Goal: Task Accomplishment & Management: Manage account settings

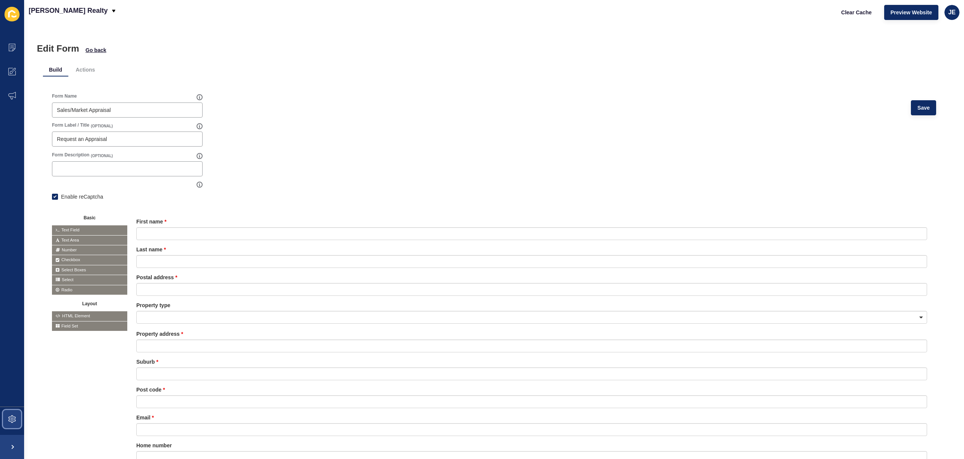
click at [12, 419] on icon at bounding box center [12, 419] width 8 height 8
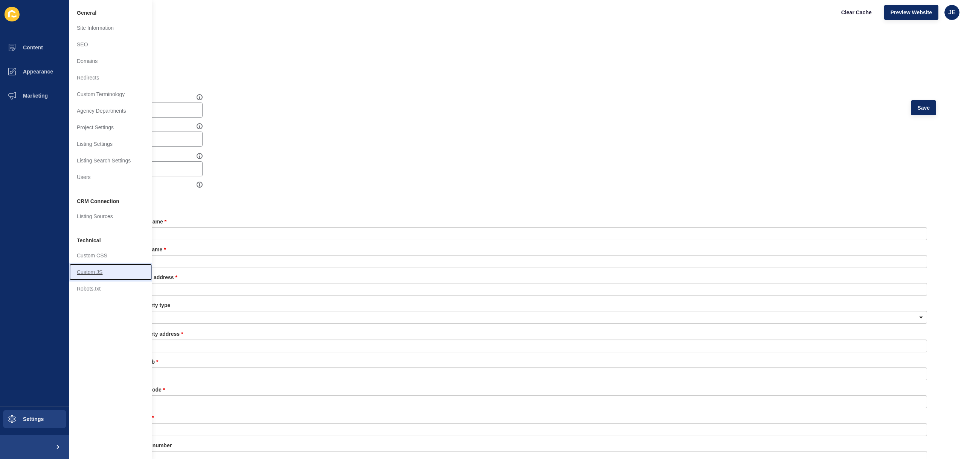
click at [94, 273] on link "Custom JS" at bounding box center [110, 272] width 83 height 17
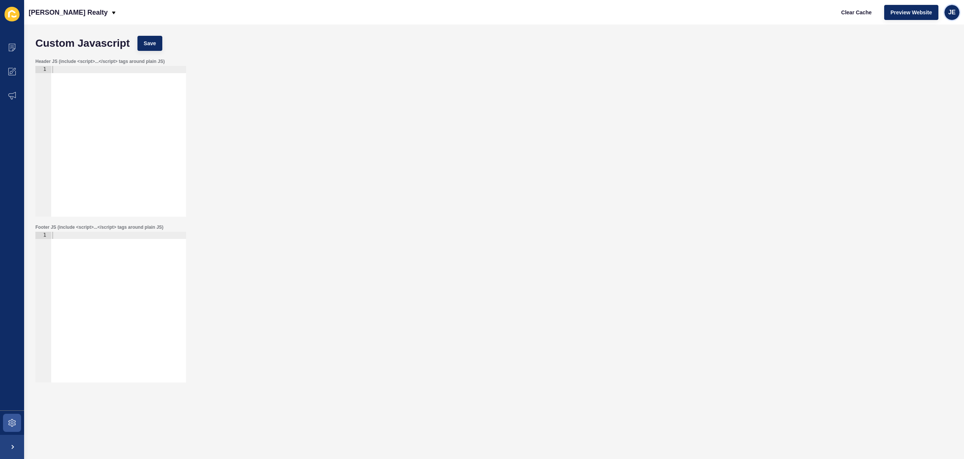
click at [955, 11] on span "JE" at bounding box center [953, 13] width 8 height 8
click at [937, 61] on link "Logout" at bounding box center [934, 63] width 55 height 17
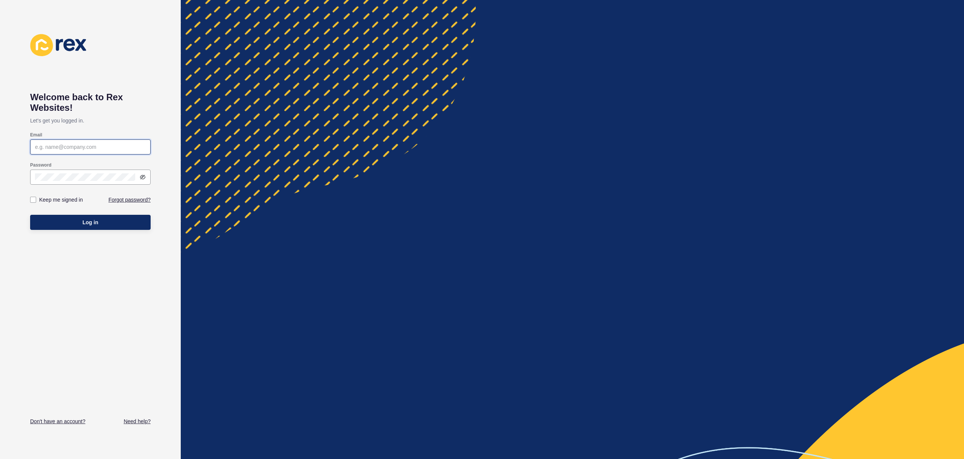
type input "[EMAIL_ADDRESS][PERSON_NAME][DOMAIN_NAME]"
click at [422, 114] on div at bounding box center [573, 229] width 784 height 459
click at [423, 114] on div at bounding box center [573, 229] width 784 height 459
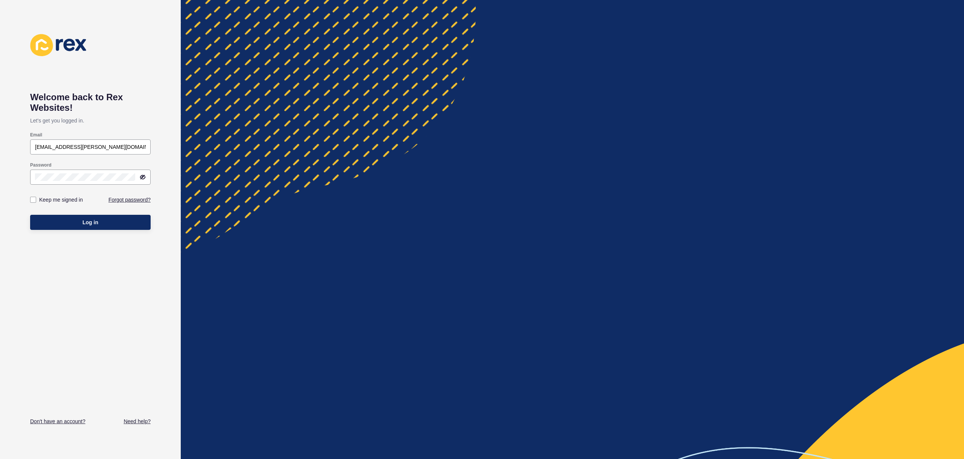
click at [426, 59] on div at bounding box center [573, 229] width 784 height 459
click at [427, 59] on div at bounding box center [573, 229] width 784 height 459
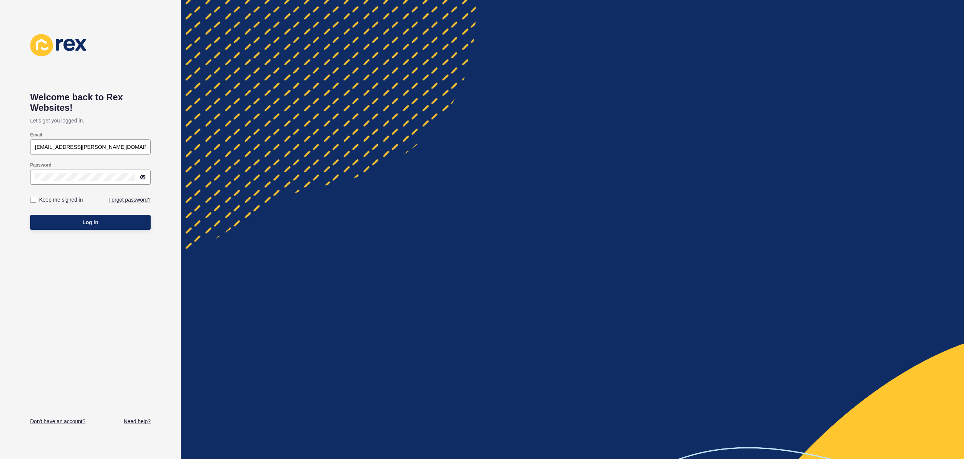
click at [427, 59] on div at bounding box center [573, 229] width 784 height 459
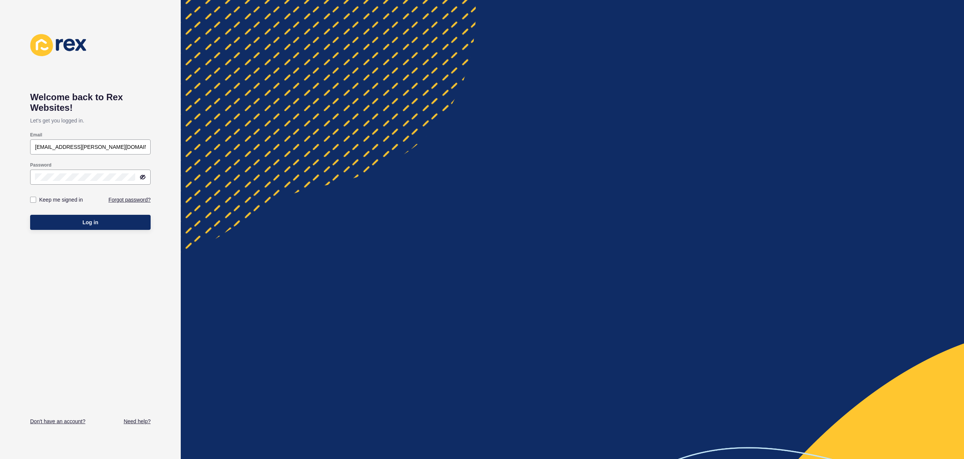
click at [427, 59] on div at bounding box center [573, 229] width 784 height 459
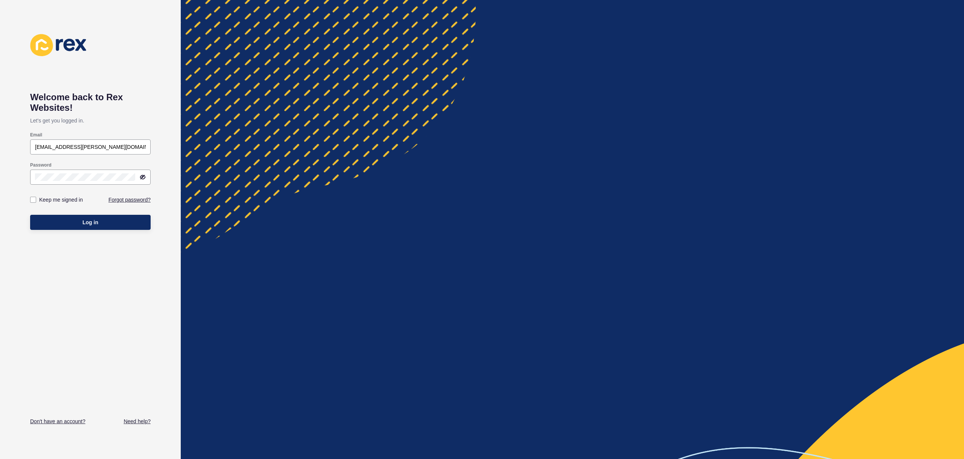
click at [427, 59] on div at bounding box center [573, 229] width 784 height 459
click at [467, 199] on div at bounding box center [573, 229] width 784 height 459
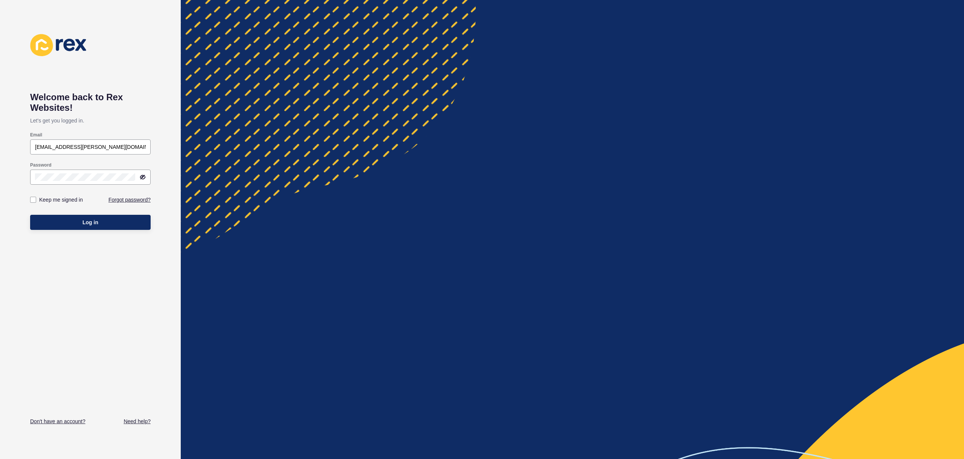
click at [467, 199] on div at bounding box center [573, 229] width 784 height 459
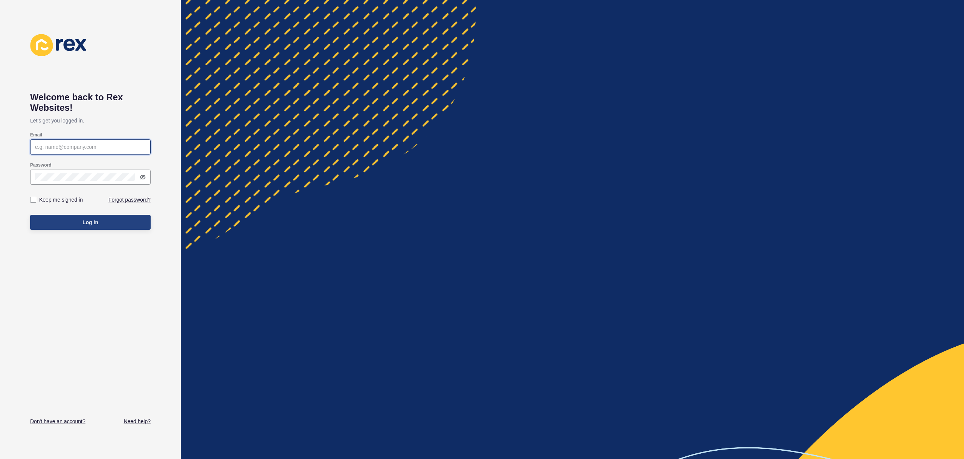
type input "[EMAIL_ADDRESS][PERSON_NAME][DOMAIN_NAME]"
click at [100, 222] on button "Log in" at bounding box center [90, 222] width 121 height 15
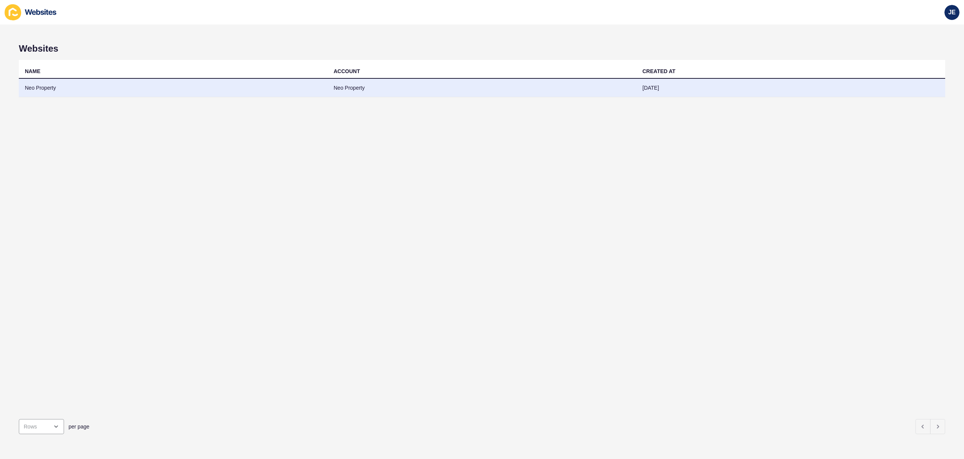
click at [361, 90] on td "Neo Property" at bounding box center [482, 88] width 309 height 18
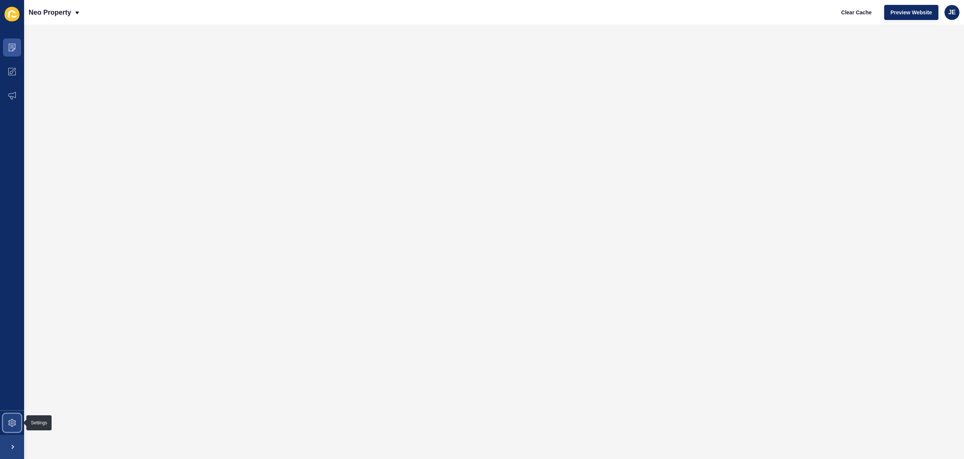
click at [18, 418] on span at bounding box center [12, 423] width 24 height 24
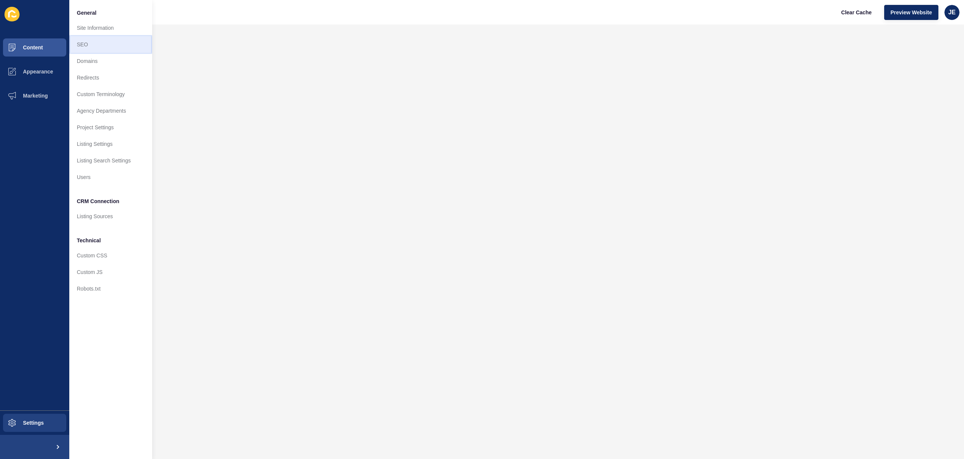
click at [96, 50] on link "SEO" at bounding box center [110, 44] width 83 height 17
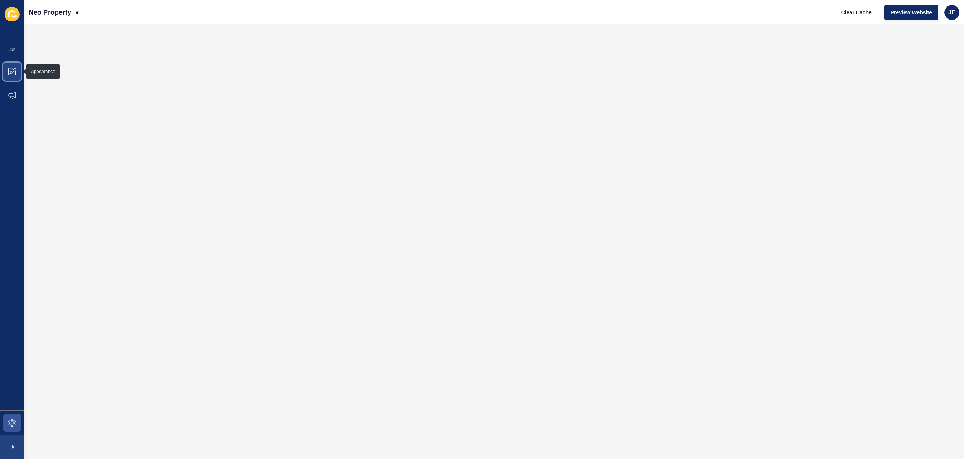
click at [12, 72] on icon at bounding box center [12, 72] width 8 height 8
